Goal: Information Seeking & Learning: Learn about a topic

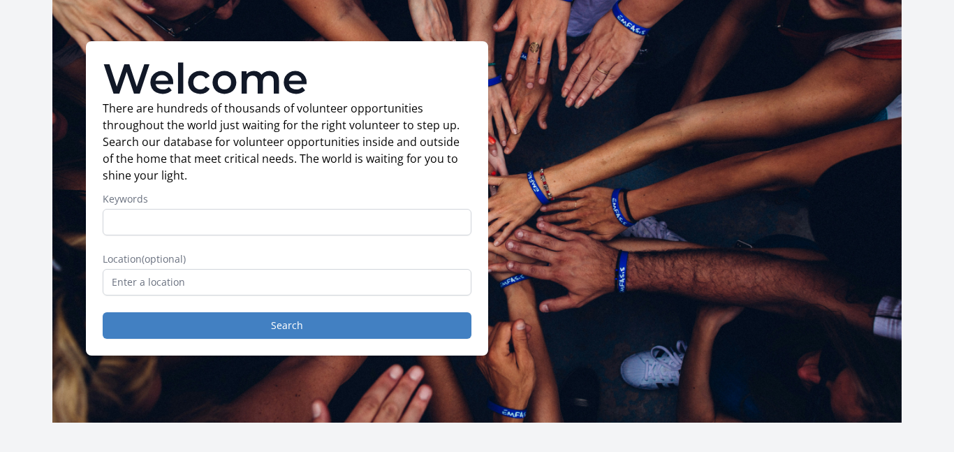
scroll to position [67, 0]
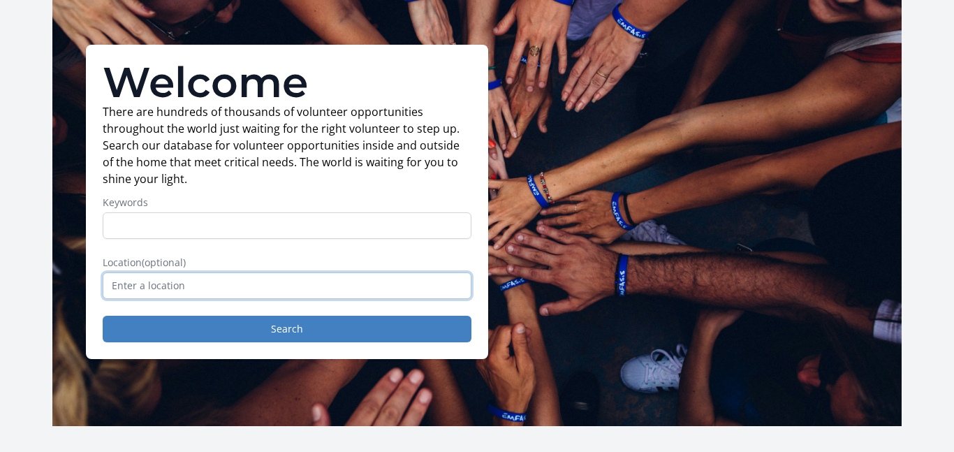
click at [330, 282] on input "text" at bounding box center [287, 285] width 369 height 27
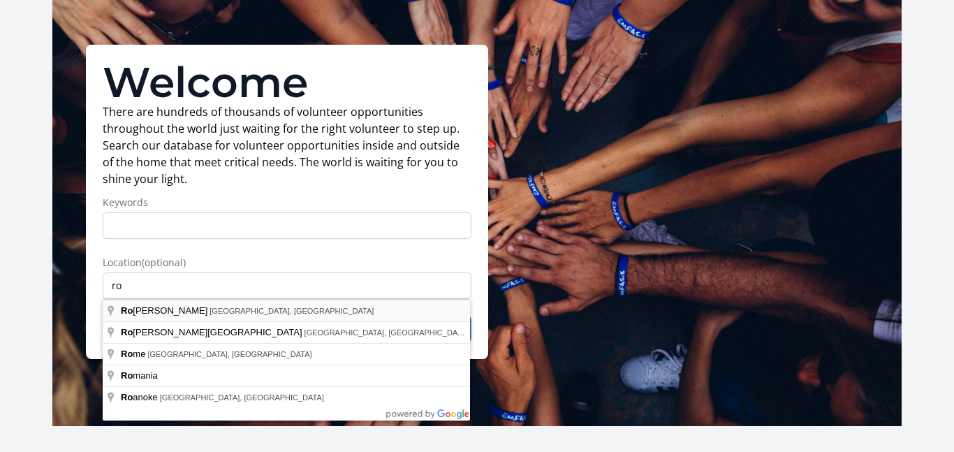
type input "[GEOGRAPHIC_DATA], [GEOGRAPHIC_DATA], [GEOGRAPHIC_DATA]"
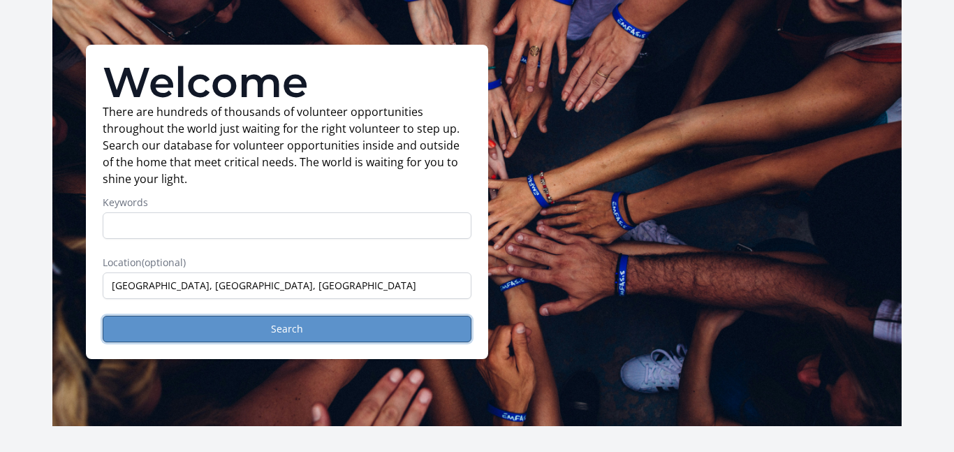
click at [272, 334] on button "Search" at bounding box center [287, 329] width 369 height 27
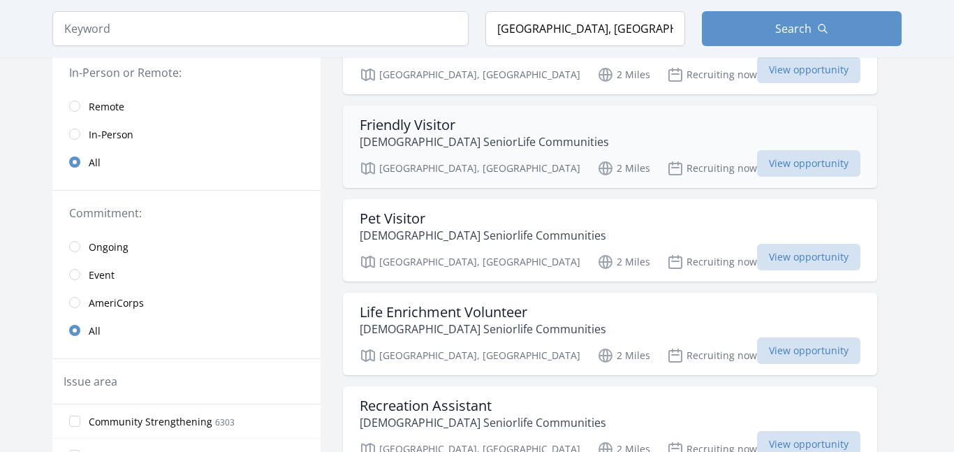
scroll to position [214, 0]
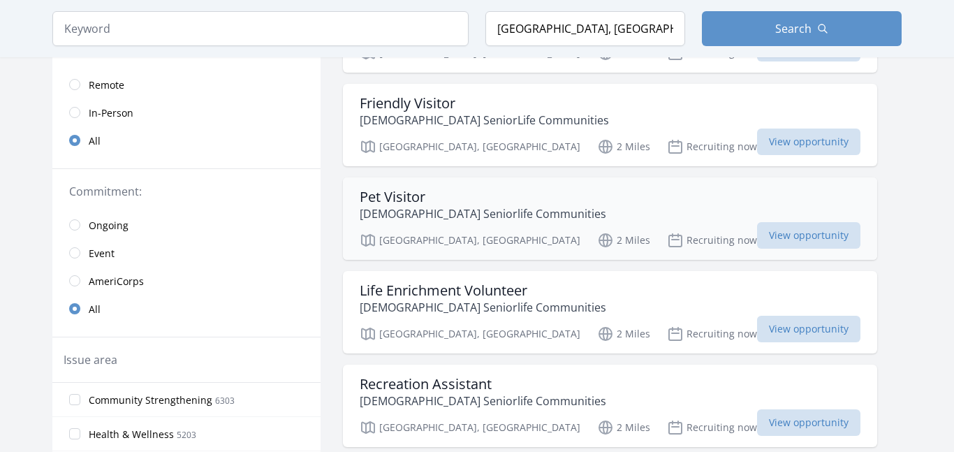
click at [451, 203] on h3 "Pet Visitor" at bounding box center [483, 197] width 247 height 17
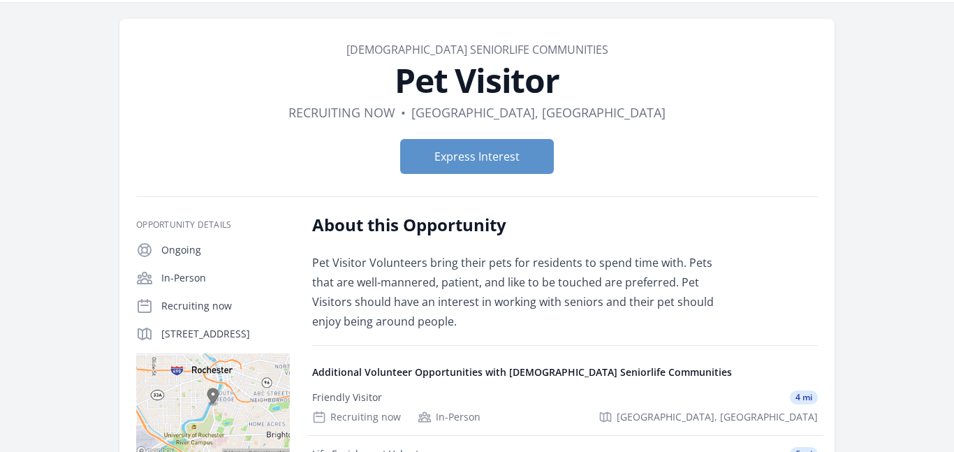
scroll to position [42, 0]
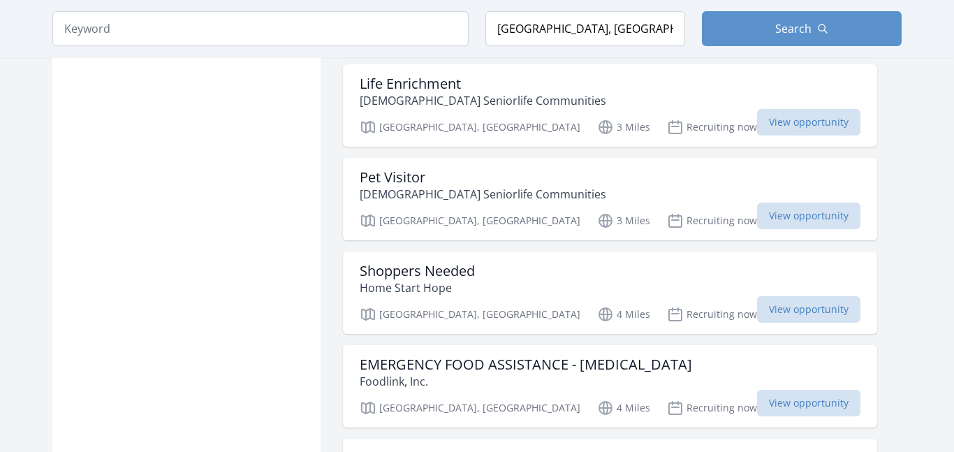
scroll to position [1547, 0]
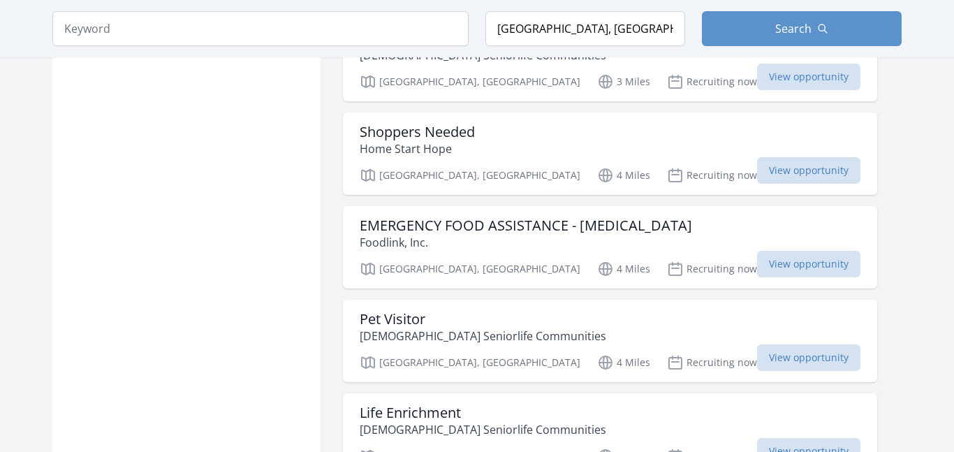
scroll to position [1685, 0]
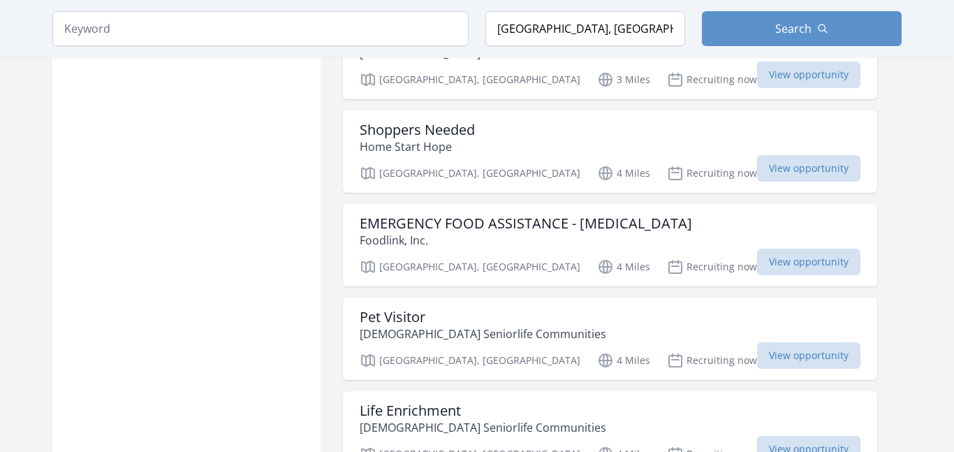
click at [499, 154] on div "Shoppers Needed Home Start Hope" at bounding box center [610, 139] width 501 height 34
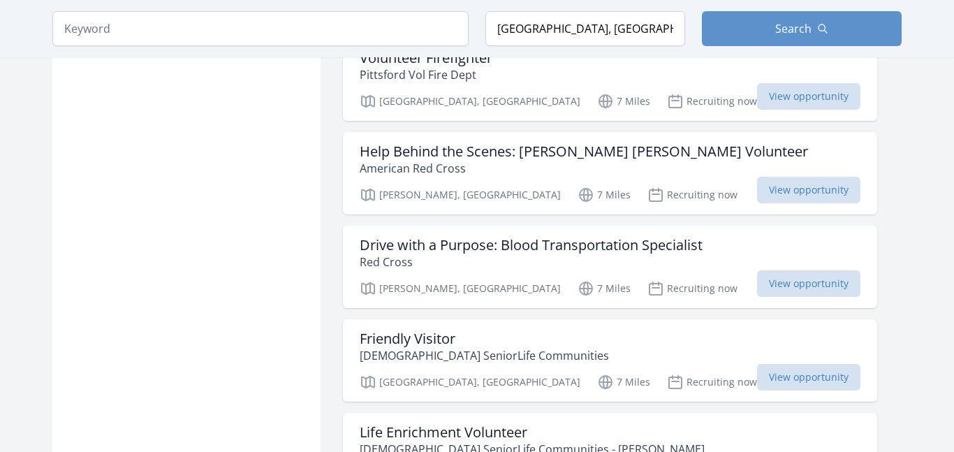
scroll to position [3163, 0]
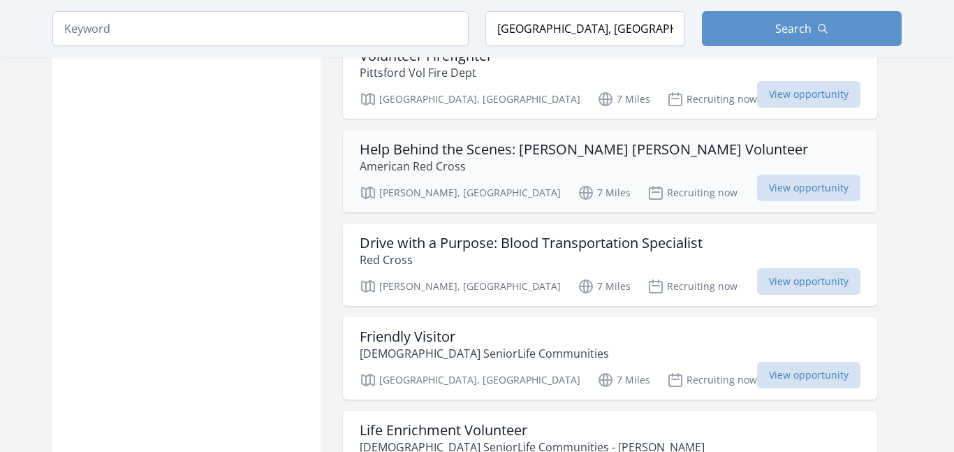
click at [577, 163] on p "American Red Cross" at bounding box center [584, 166] width 448 height 17
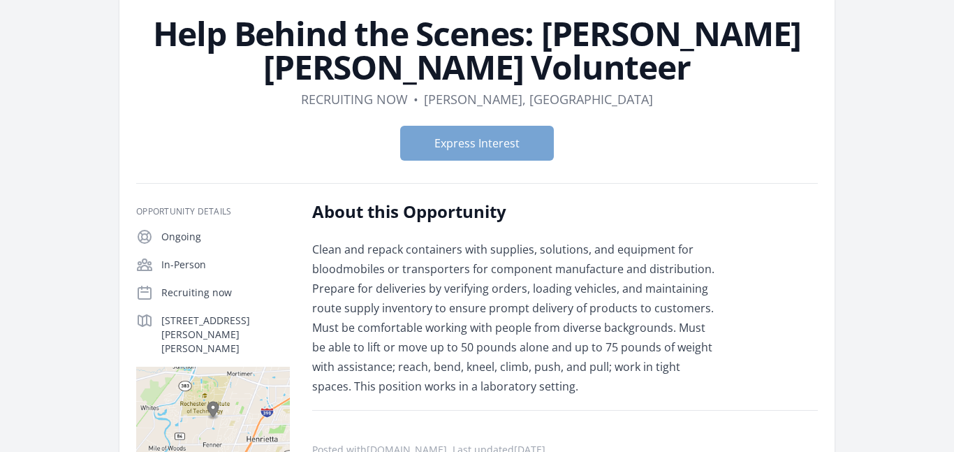
scroll to position [65, 0]
